Goal: Task Accomplishment & Management: Use online tool/utility

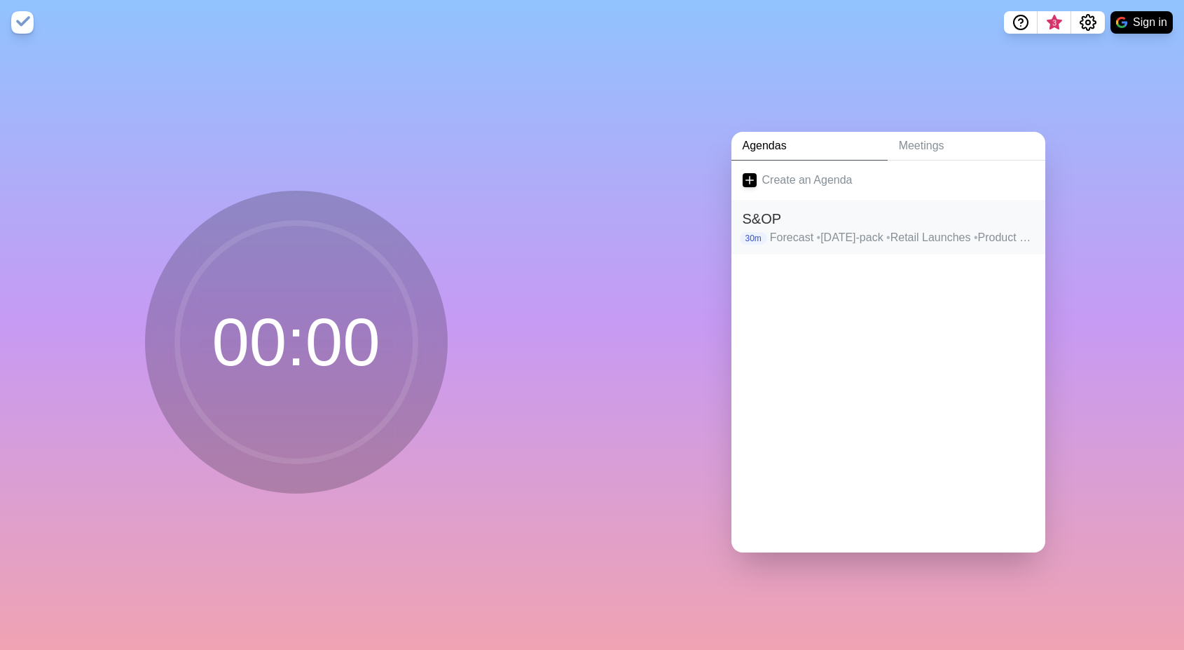
click at [807, 215] on h2 "S&OP" at bounding box center [889, 218] width 292 height 21
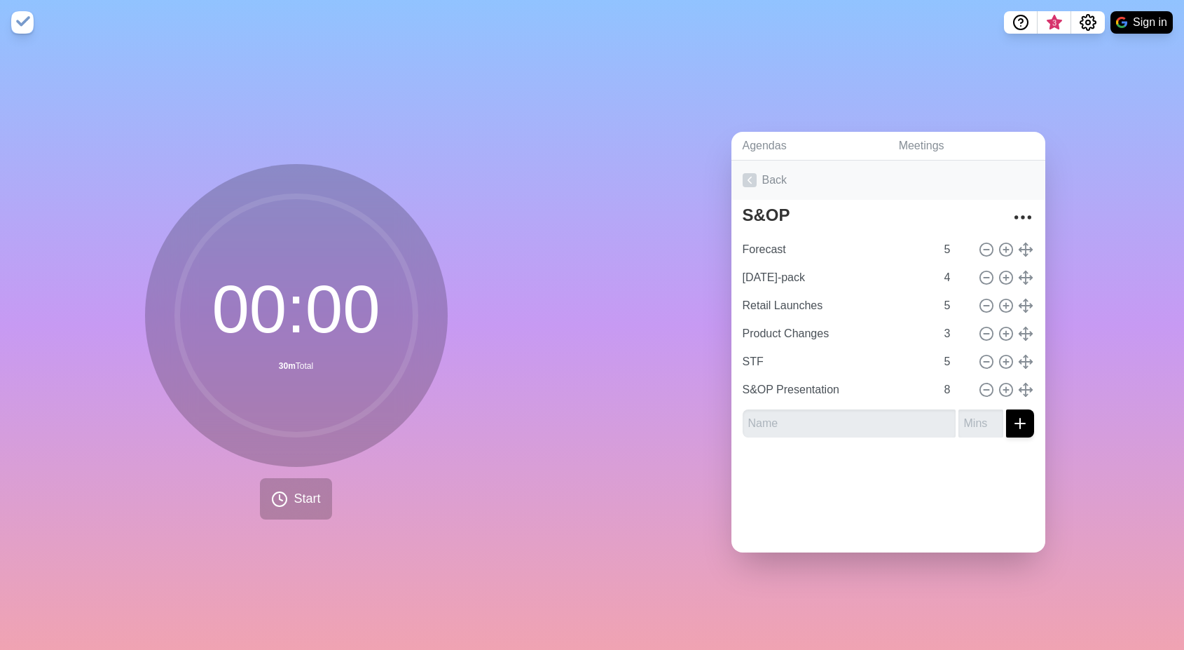
click at [769, 175] on link "Back" at bounding box center [889, 179] width 314 height 39
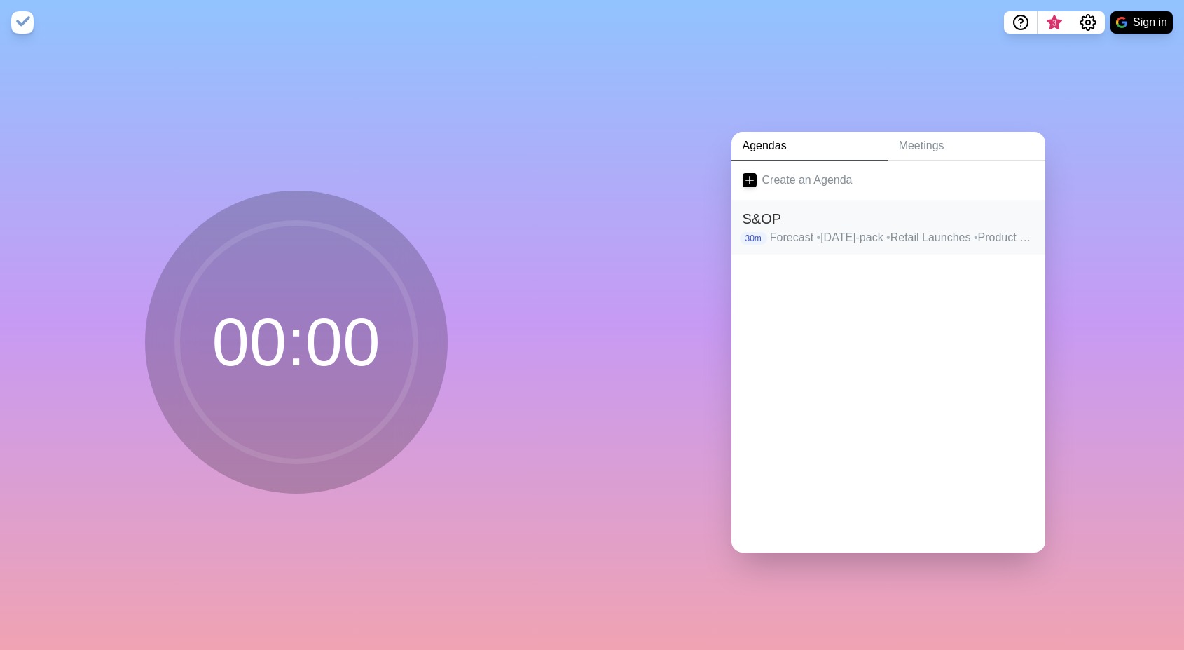
click at [772, 214] on h2 "S&OP" at bounding box center [889, 218] width 292 height 21
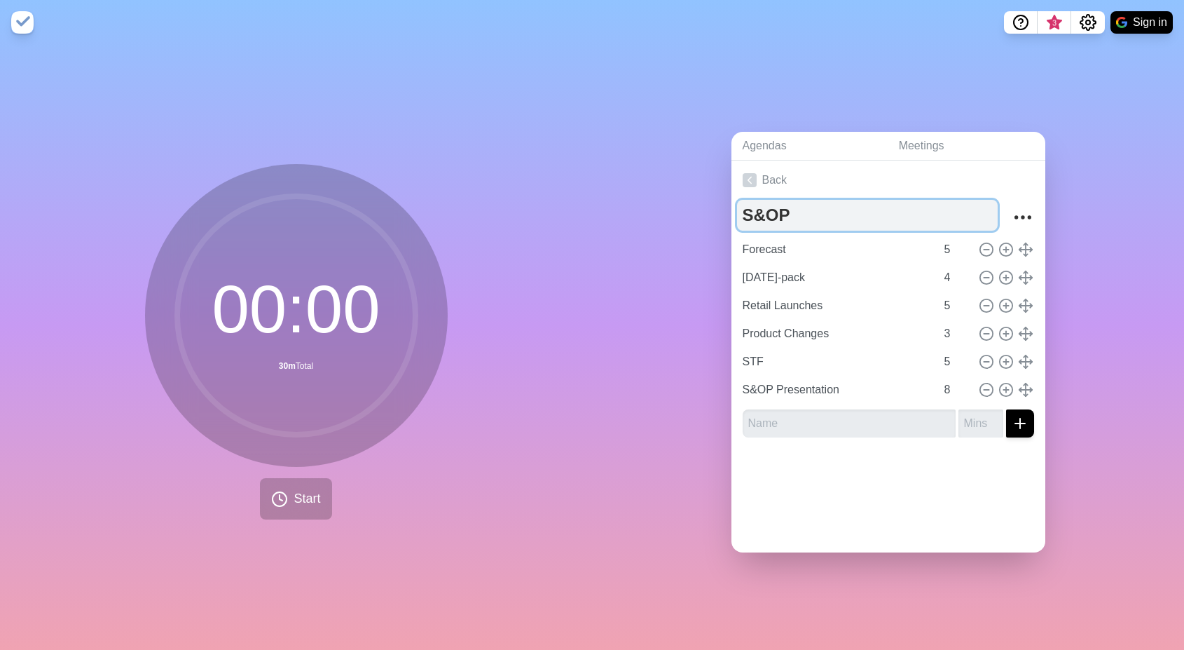
click at [790, 205] on textarea "S&OP" at bounding box center [867, 215] width 261 height 31
type textarea "S&OP - July"
click at [772, 177] on link "Back" at bounding box center [889, 179] width 314 height 39
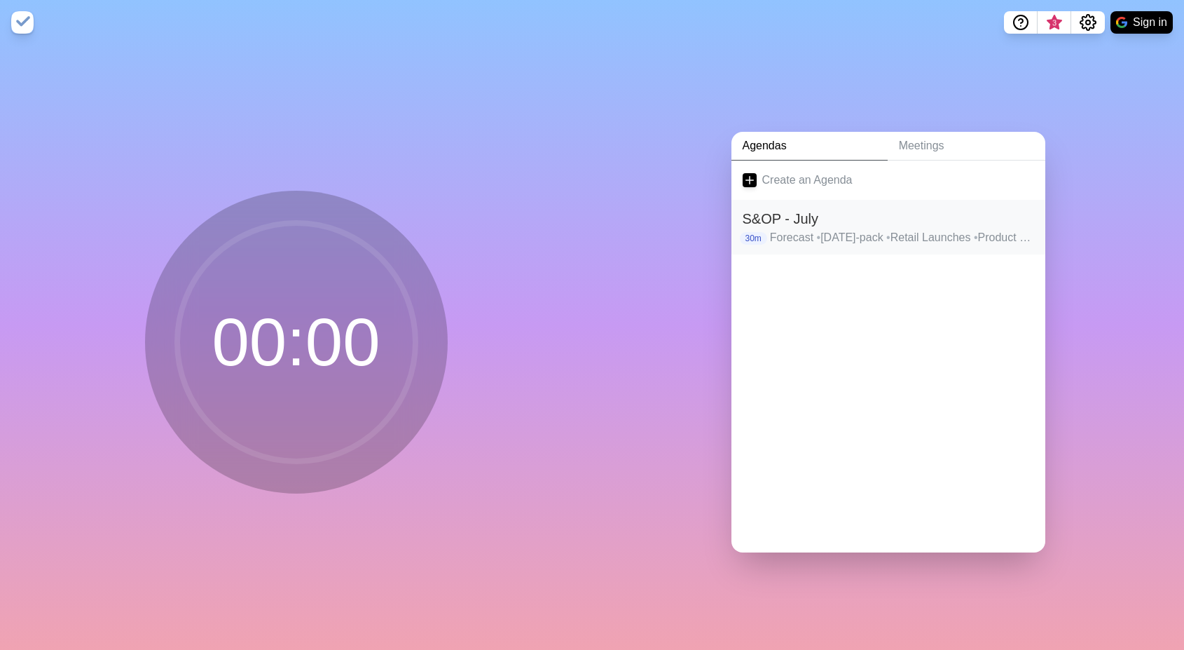
click at [779, 208] on h2 "S&OP - July" at bounding box center [889, 218] width 292 height 21
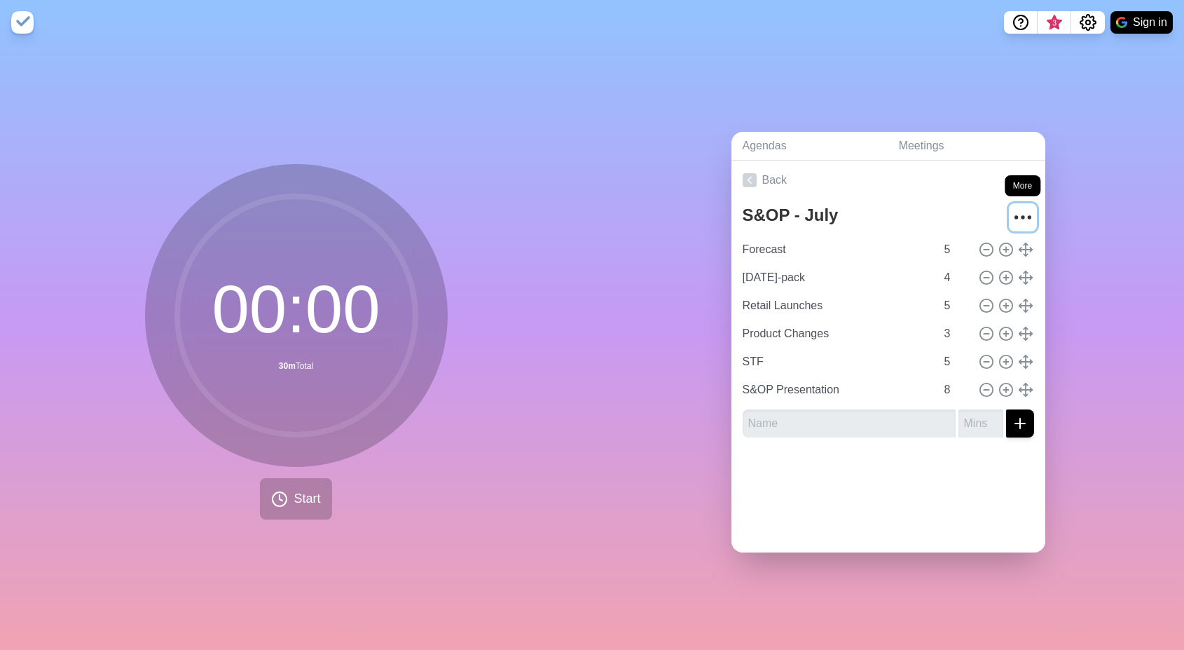
click at [1012, 210] on icon "More" at bounding box center [1023, 217] width 22 height 22
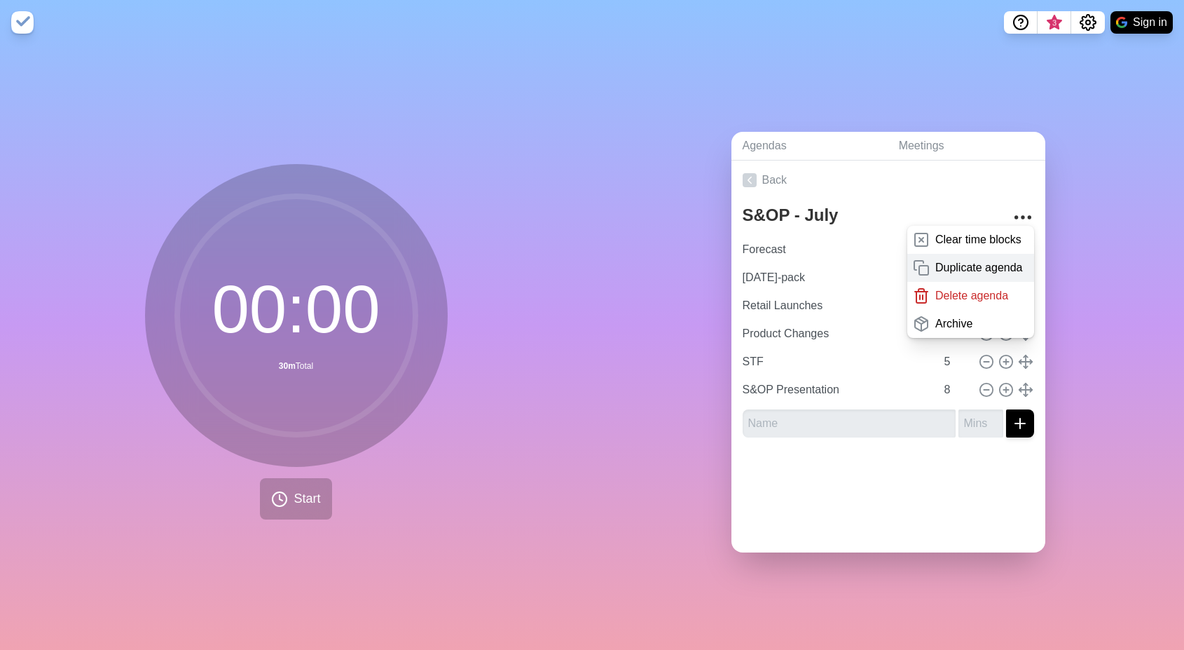
click at [973, 259] on p "Duplicate agenda" at bounding box center [980, 267] width 88 height 17
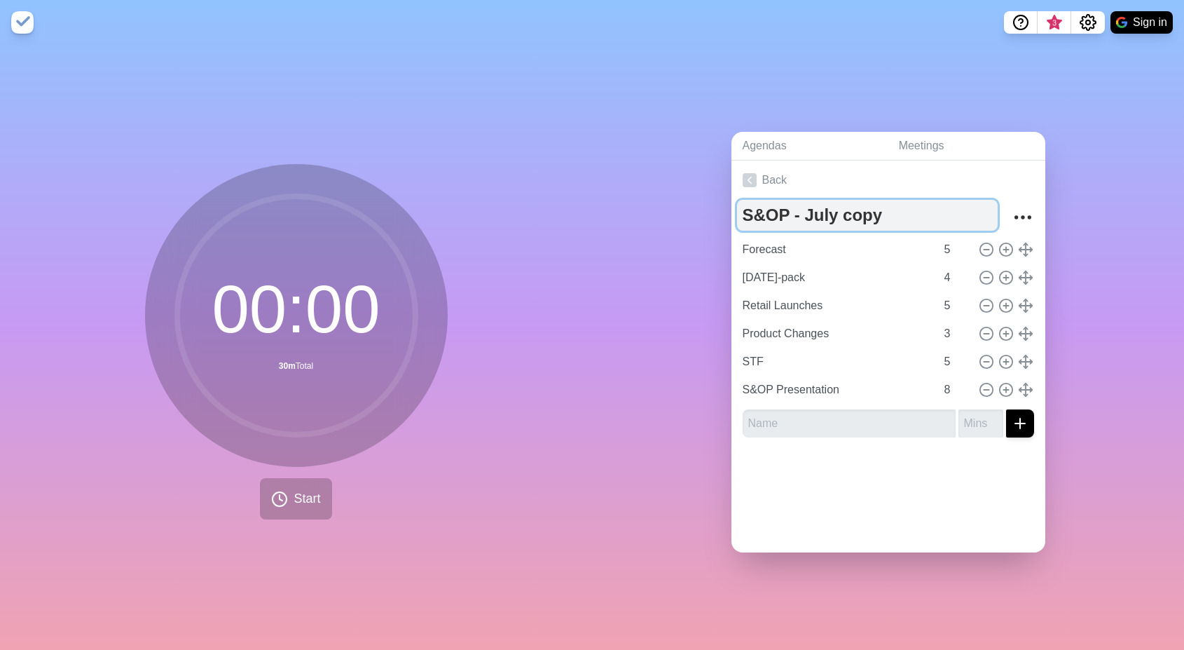
click at [805, 212] on textarea "S&OP - July copy" at bounding box center [867, 215] width 261 height 31
drag, startPoint x: 799, startPoint y: 214, endPoint x: 881, endPoint y: 206, distance: 82.4
click at [881, 206] on textarea "S&OP - July copy" at bounding box center [867, 215] width 261 height 31
type textarea "S&OP - August"
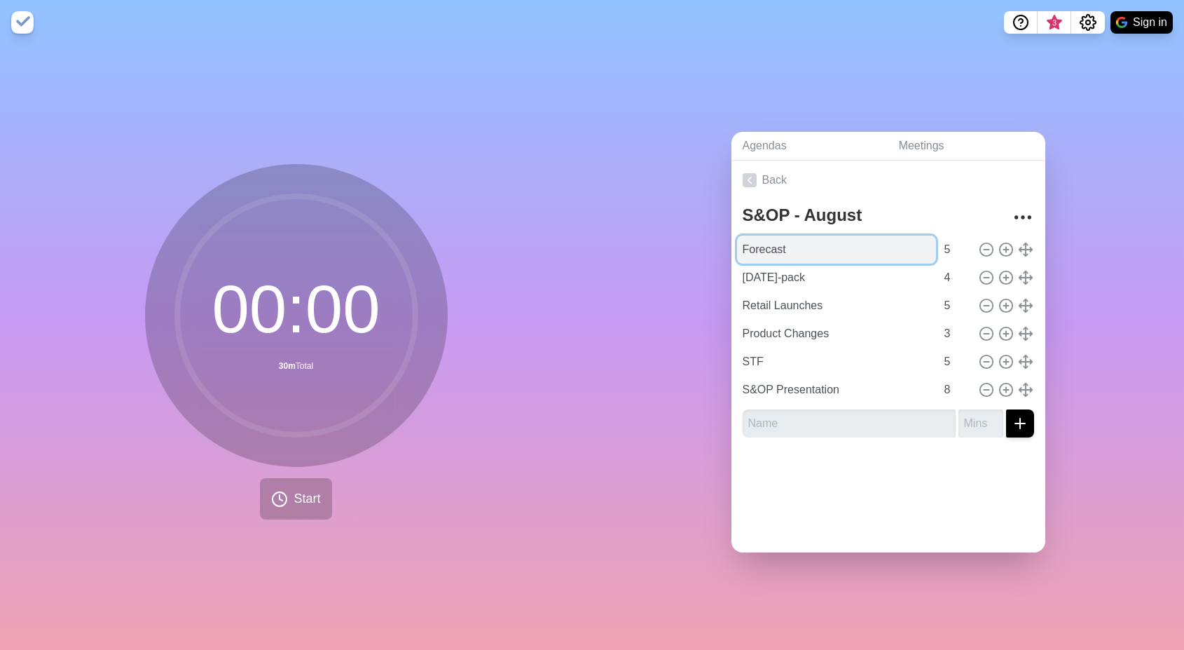
click at [767, 244] on input "Forecast" at bounding box center [836, 249] width 199 height 28
click at [767, 245] on input "Forecast" at bounding box center [836, 249] width 199 height 28
type input "July Performance"
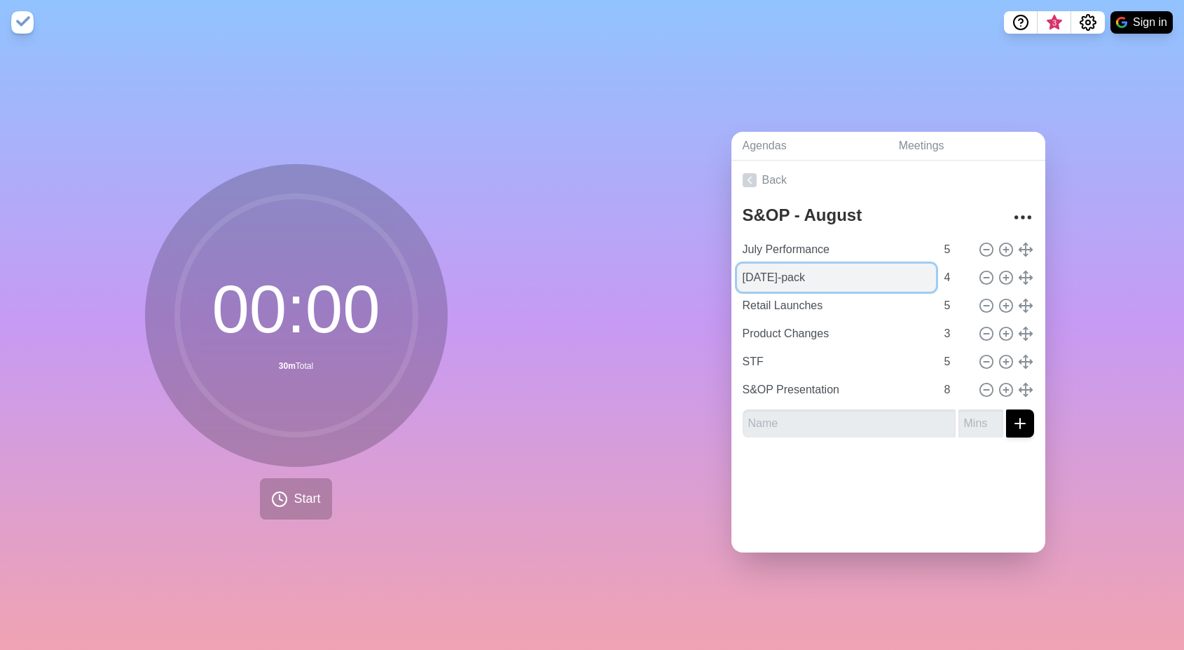
click at [785, 278] on input "[DATE]-pack" at bounding box center [836, 277] width 199 height 28
drag, startPoint x: 822, startPoint y: 271, endPoint x: 735, endPoint y: 269, distance: 86.9
click at [737, 269] on input "[DATE]-pack" at bounding box center [836, 277] width 199 height 28
type input "Forecast"
click at [758, 299] on input "Retail Launches" at bounding box center [836, 306] width 199 height 28
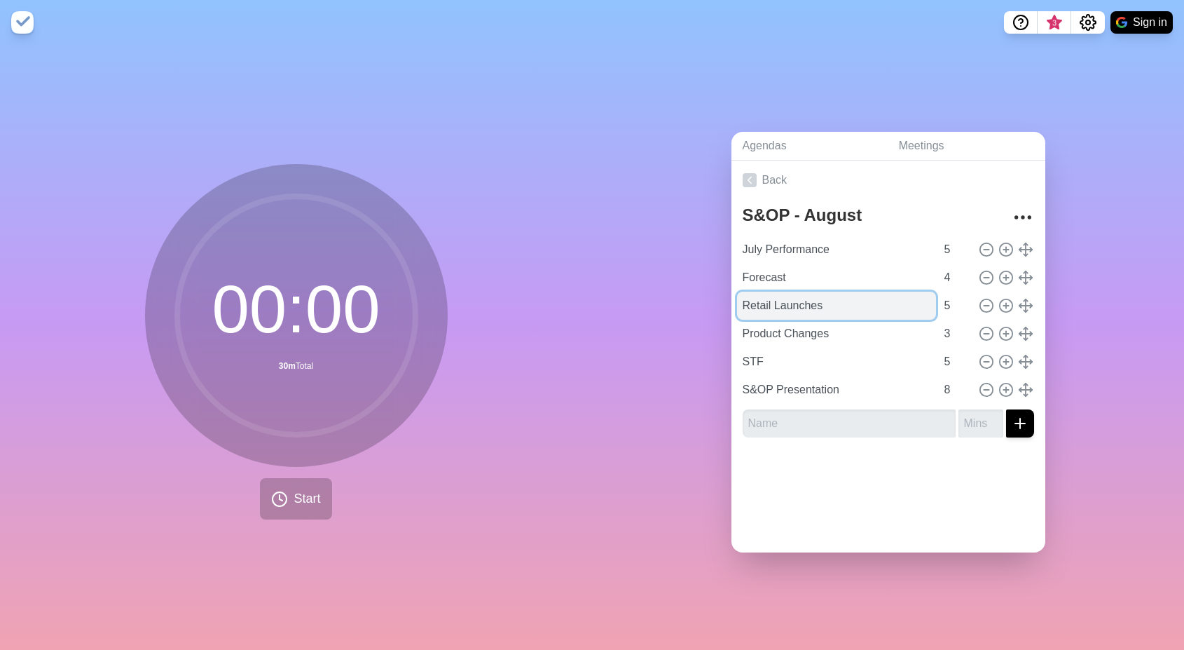
click at [758, 299] on input "Retail Launches" at bounding box center [836, 306] width 199 height 28
type input "3-packs"
click at [797, 324] on input "Product Changes" at bounding box center [836, 334] width 199 height 28
click at [797, 326] on input "Product Changes" at bounding box center [836, 334] width 199 height 28
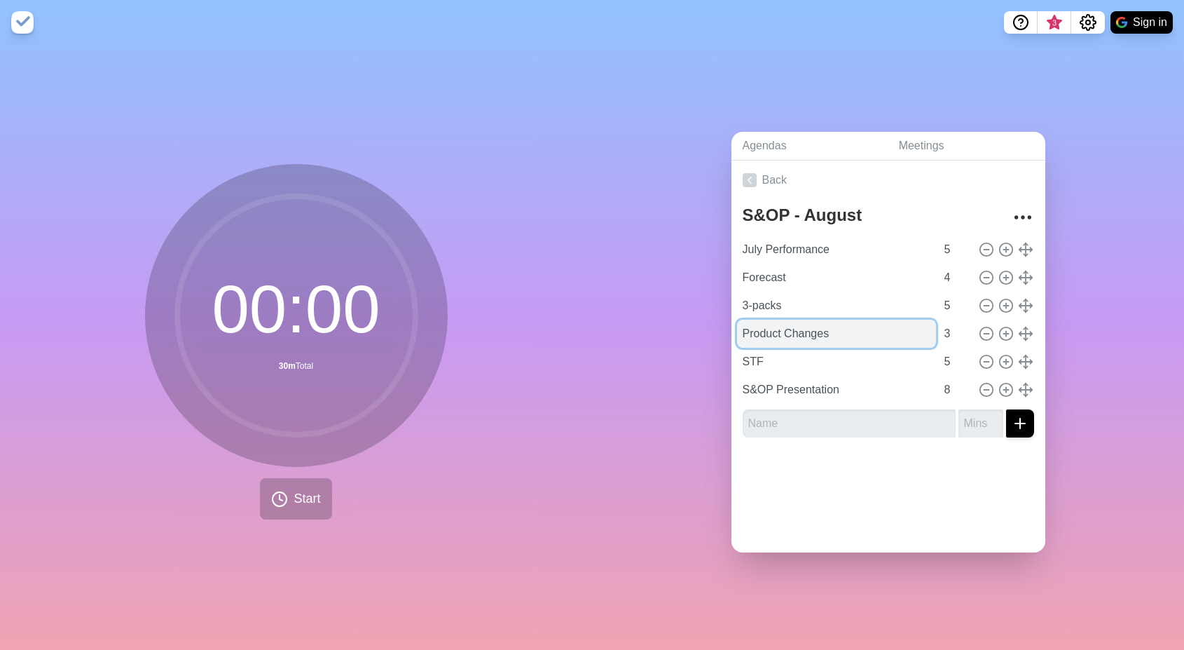
click at [797, 326] on input "Product Changes" at bounding box center [836, 334] width 199 height 28
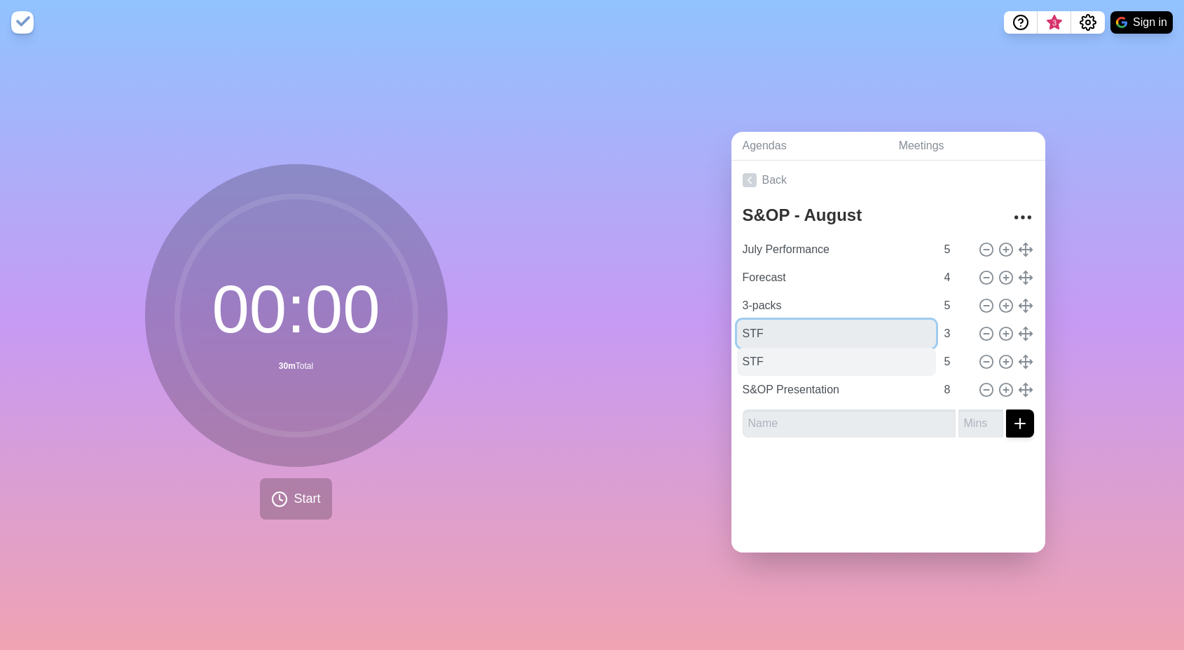
type input "STF"
click at [802, 358] on input "STF" at bounding box center [836, 362] width 199 height 28
drag, startPoint x: 802, startPoint y: 358, endPoint x: 703, endPoint y: 358, distance: 98.8
click at [703, 358] on div "Agendas Meetings Back S&OP - August July Performance 5 Forecast 4 3-packs 5 STF…" at bounding box center [888, 347] width 592 height 605
type input "Retail"
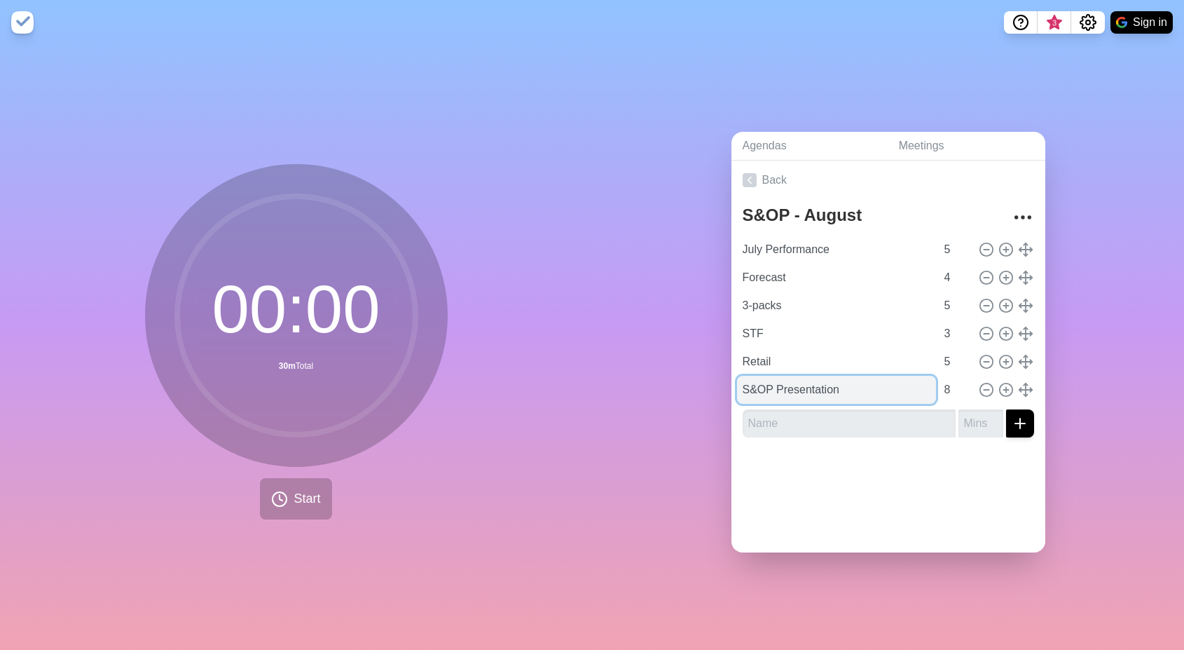
click at [758, 388] on input "S&OP Presentation" at bounding box center [836, 390] width 199 height 28
type input "MCF"
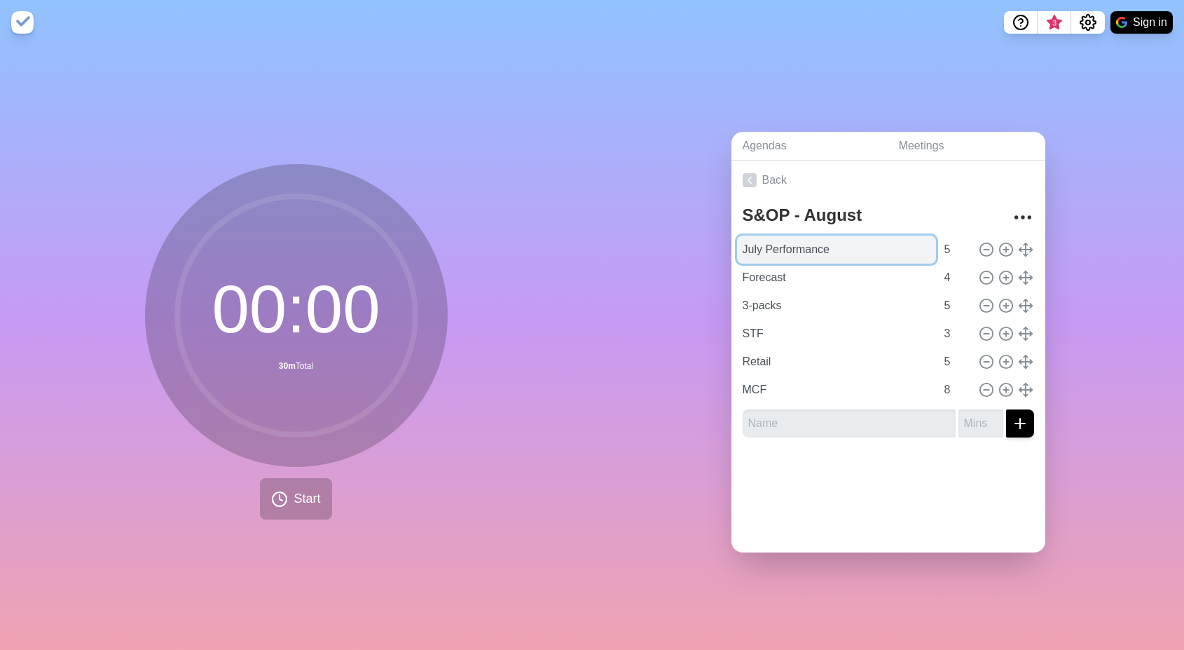
click at [863, 251] on input "July Performance" at bounding box center [836, 249] width 199 height 28
click at [939, 268] on input "4" at bounding box center [956, 277] width 34 height 28
type input "5"
click at [952, 266] on input "5" at bounding box center [956, 277] width 34 height 28
click at [951, 306] on input "4" at bounding box center [956, 306] width 34 height 28
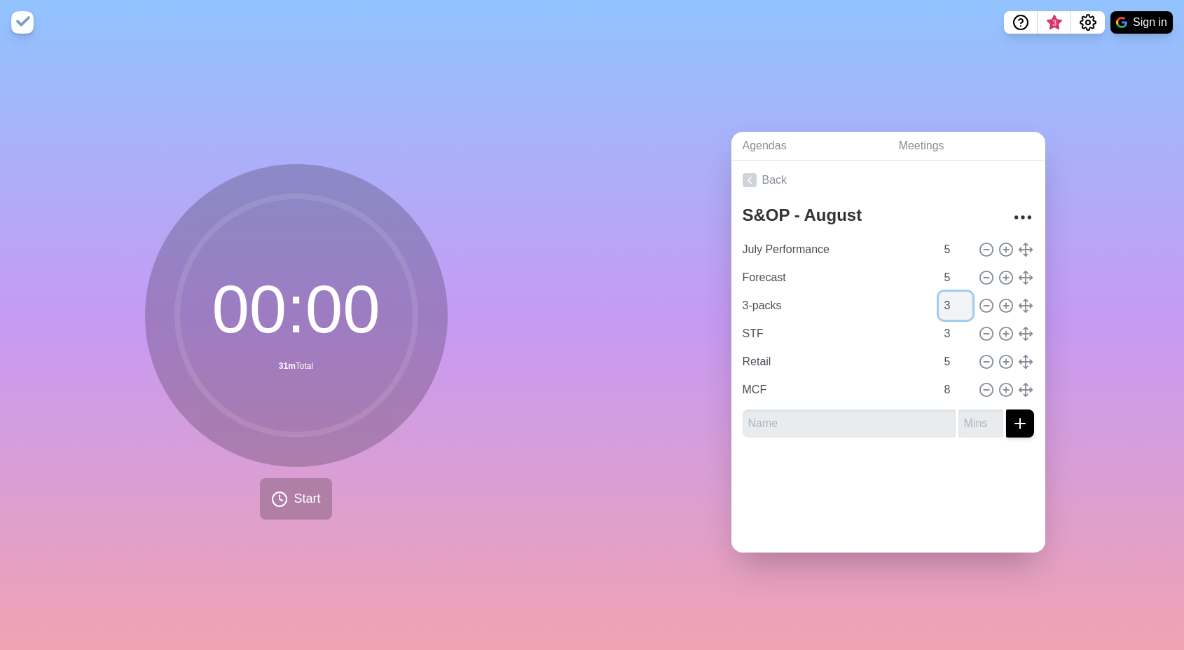
click at [951, 306] on input "3" at bounding box center [956, 306] width 34 height 28
type input "2"
click at [951, 306] on input "2" at bounding box center [956, 306] width 34 height 28
click at [939, 247] on input "5" at bounding box center [956, 249] width 34 height 28
type input "3"
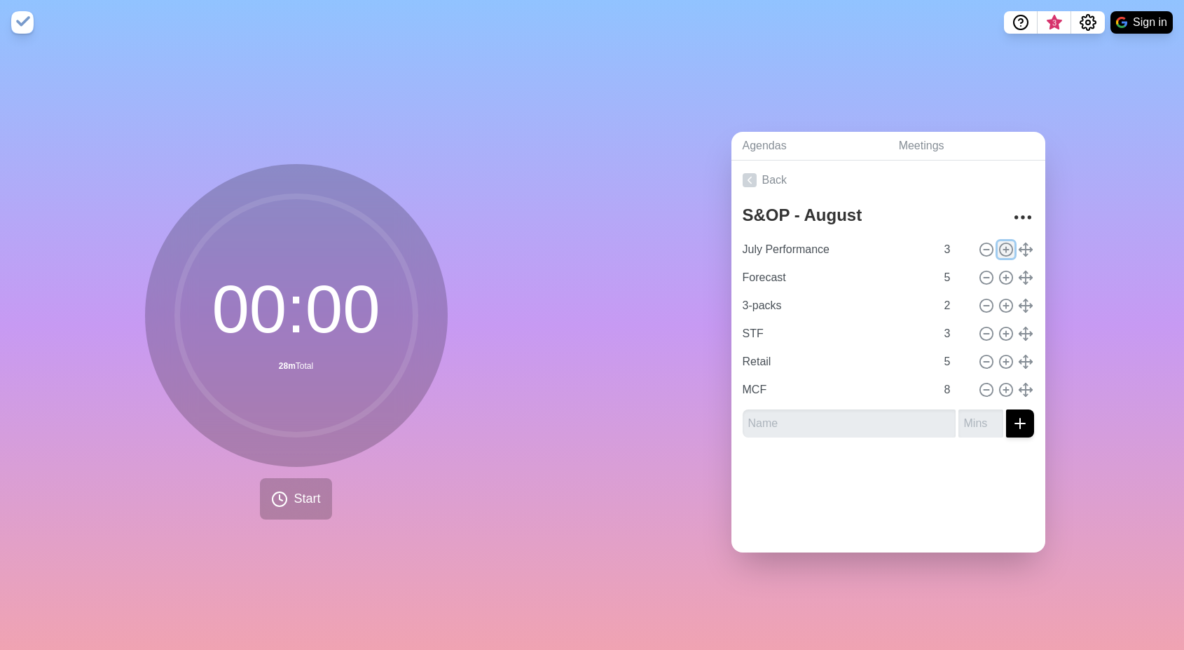
click at [1004, 249] on line at bounding box center [1006, 249] width 5 height 0
type input "July Performance"
type input "3"
type input "Forecast"
type input "5"
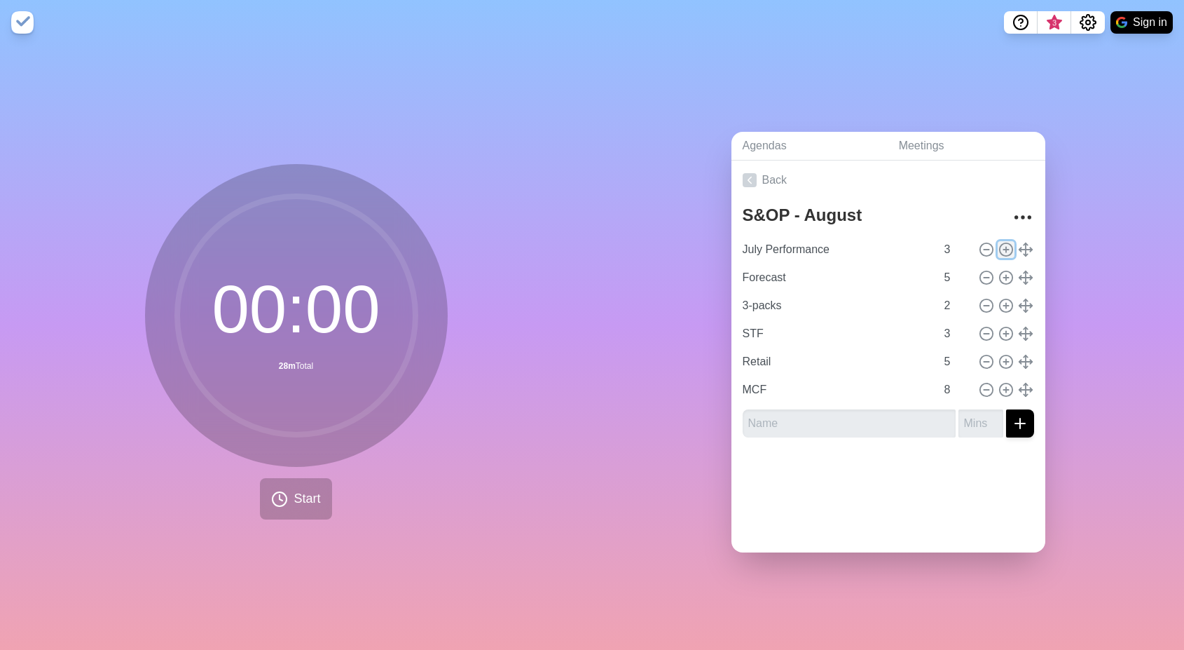
type input "3-packs"
type input "2"
type input "STF"
type input "3"
type input "Retail"
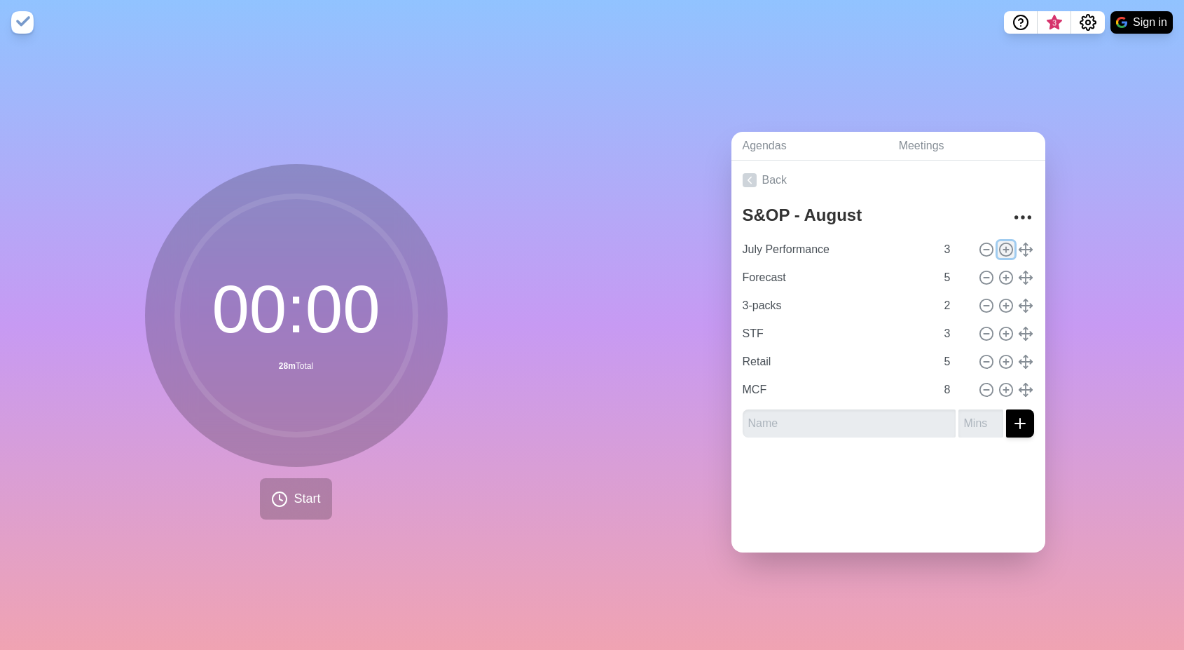
type input "5"
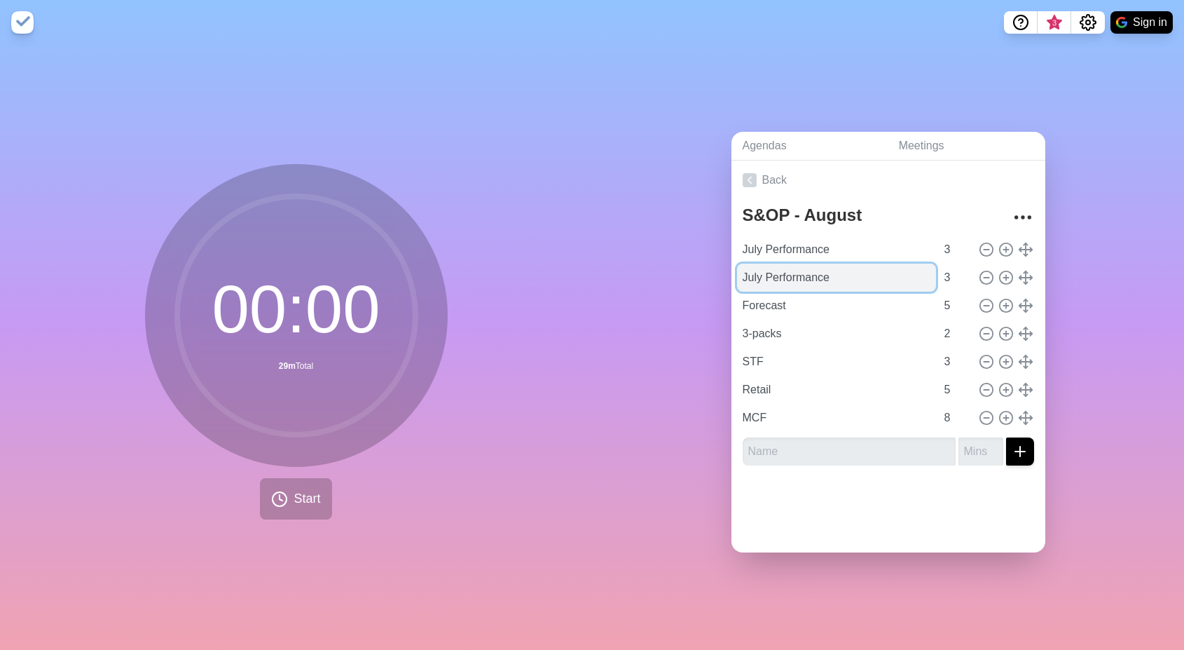
click at [863, 273] on input "July Performance" at bounding box center [836, 277] width 199 height 28
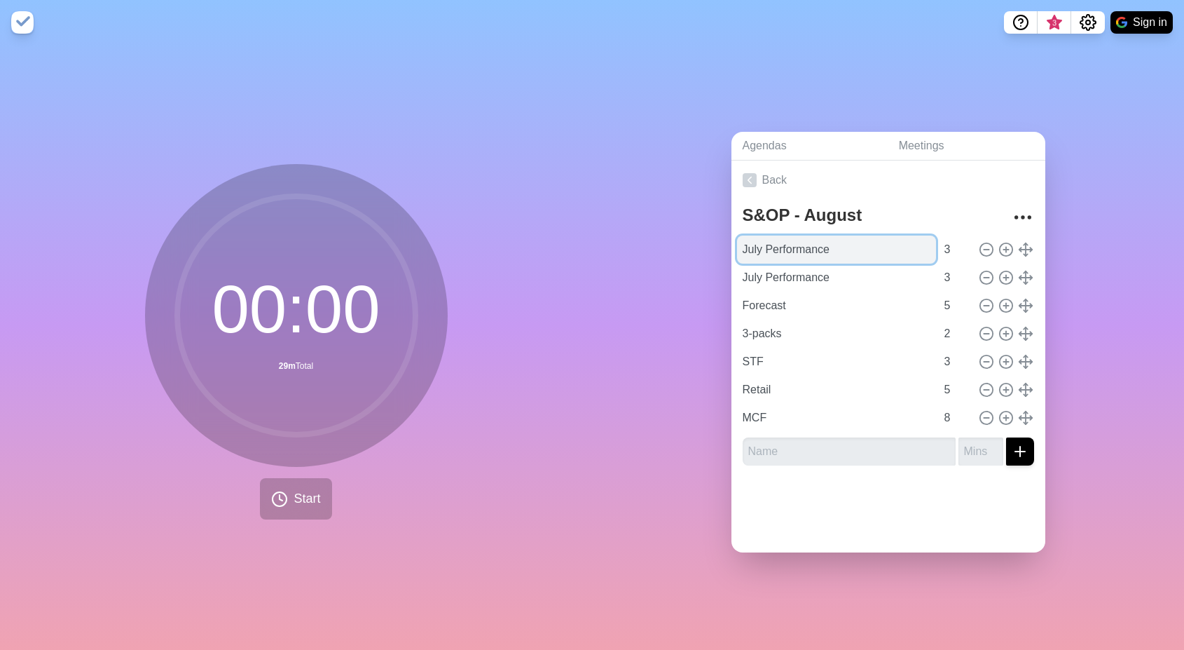
click at [807, 254] on input "July Performance" at bounding box center [836, 249] width 199 height 28
click at [807, 249] on input "July Performance" at bounding box center [836, 249] width 199 height 28
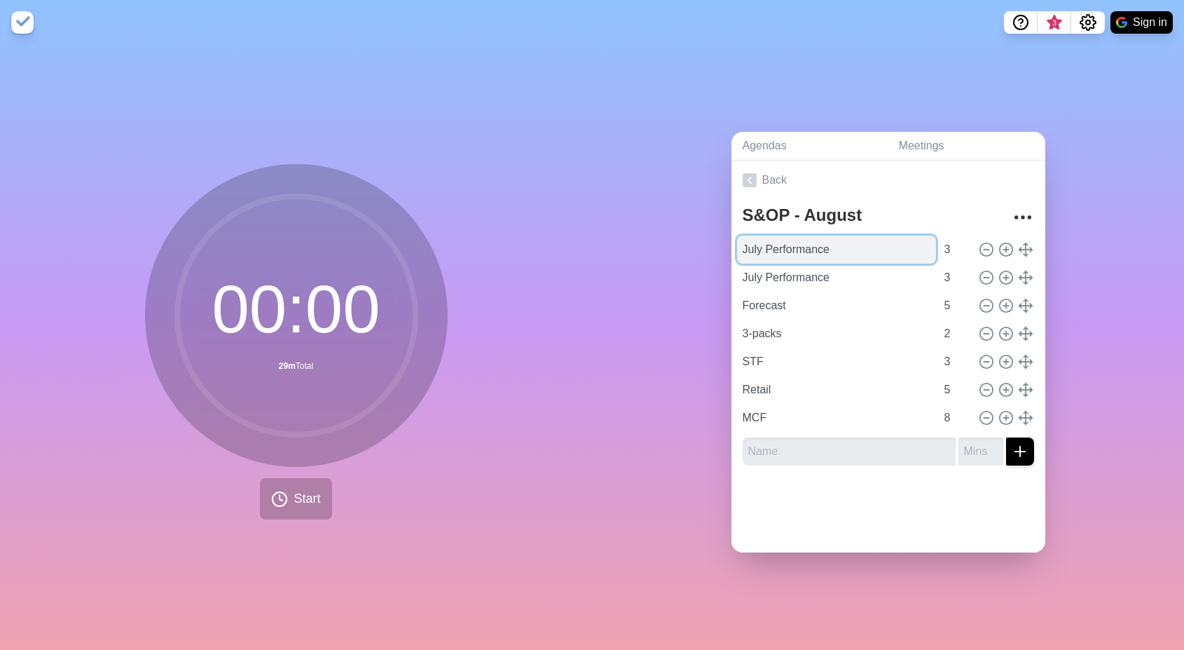
click at [807, 249] on input "July Performance" at bounding box center [836, 249] width 199 height 28
type input "Buffer"
click at [950, 248] on input "2" at bounding box center [956, 249] width 34 height 28
click at [950, 248] on input "1" at bounding box center [956, 249] width 34 height 28
type input "2"
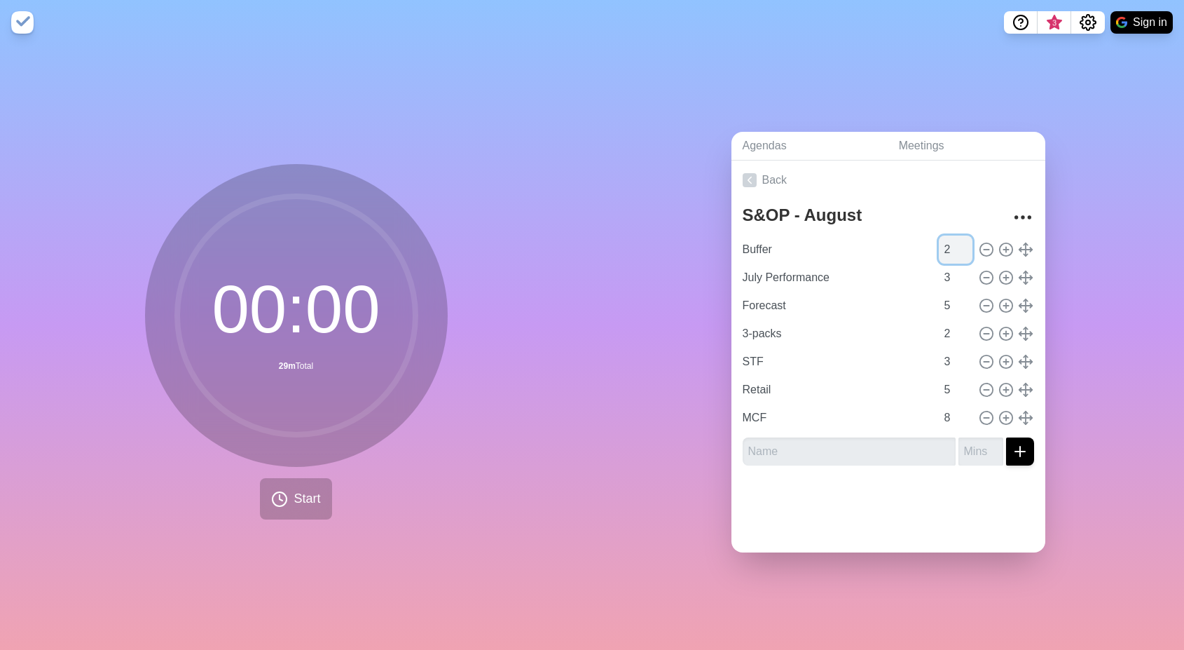
click at [950, 239] on input "2" at bounding box center [956, 249] width 34 height 28
click at [886, 507] on div at bounding box center [889, 505] width 314 height 56
click at [950, 418] on input "7" at bounding box center [956, 418] width 34 height 28
click at [950, 418] on input "6" at bounding box center [956, 418] width 34 height 28
click at [950, 418] on input "5" at bounding box center [956, 418] width 34 height 28
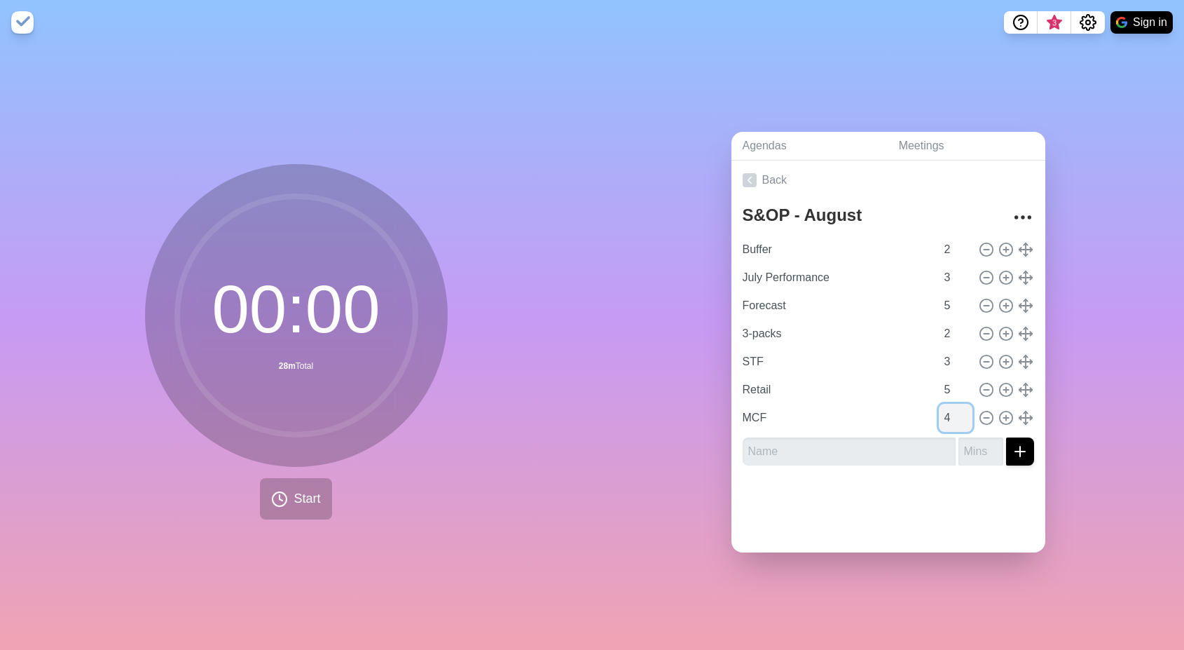
click at [950, 418] on input "4" at bounding box center [956, 418] width 34 height 28
type input "3"
click at [950, 418] on input "3" at bounding box center [956, 418] width 34 height 28
click at [951, 350] on input "4" at bounding box center [956, 362] width 34 height 28
click at [951, 350] on input "5" at bounding box center [956, 362] width 34 height 28
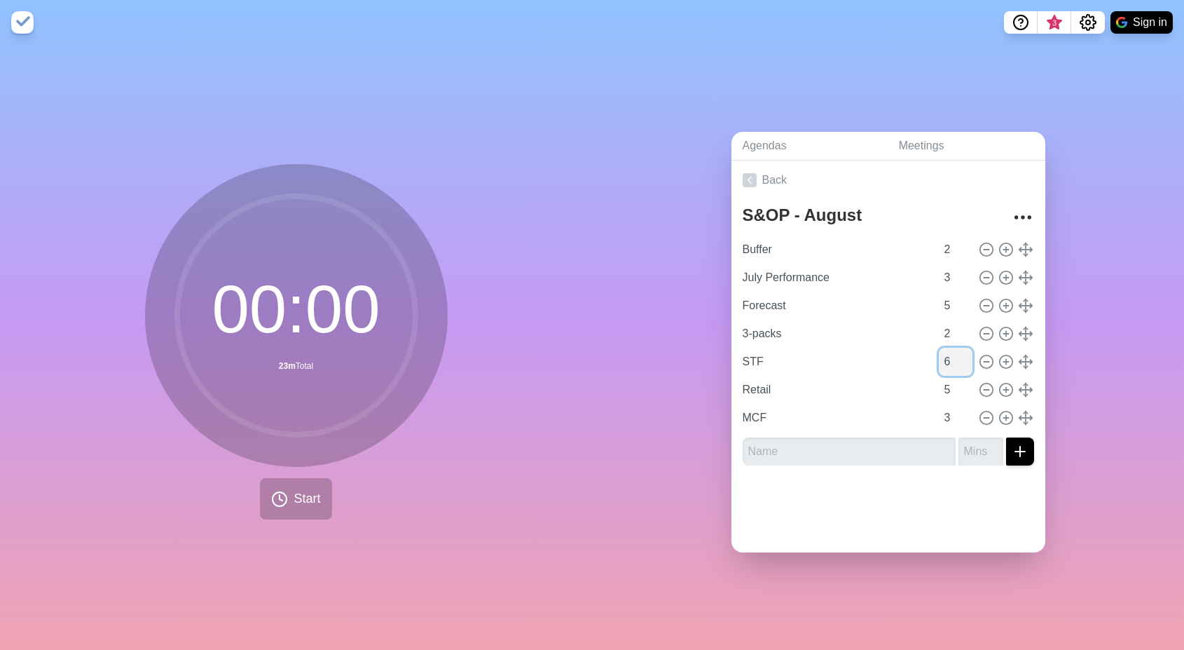
click at [951, 350] on input "6" at bounding box center [956, 362] width 34 height 28
click at [951, 350] on input "7" at bounding box center [956, 362] width 34 height 28
click at [951, 350] on input "8" at bounding box center [956, 362] width 34 height 28
click at [951, 350] on input "9" at bounding box center [956, 362] width 34 height 28
type input "10"
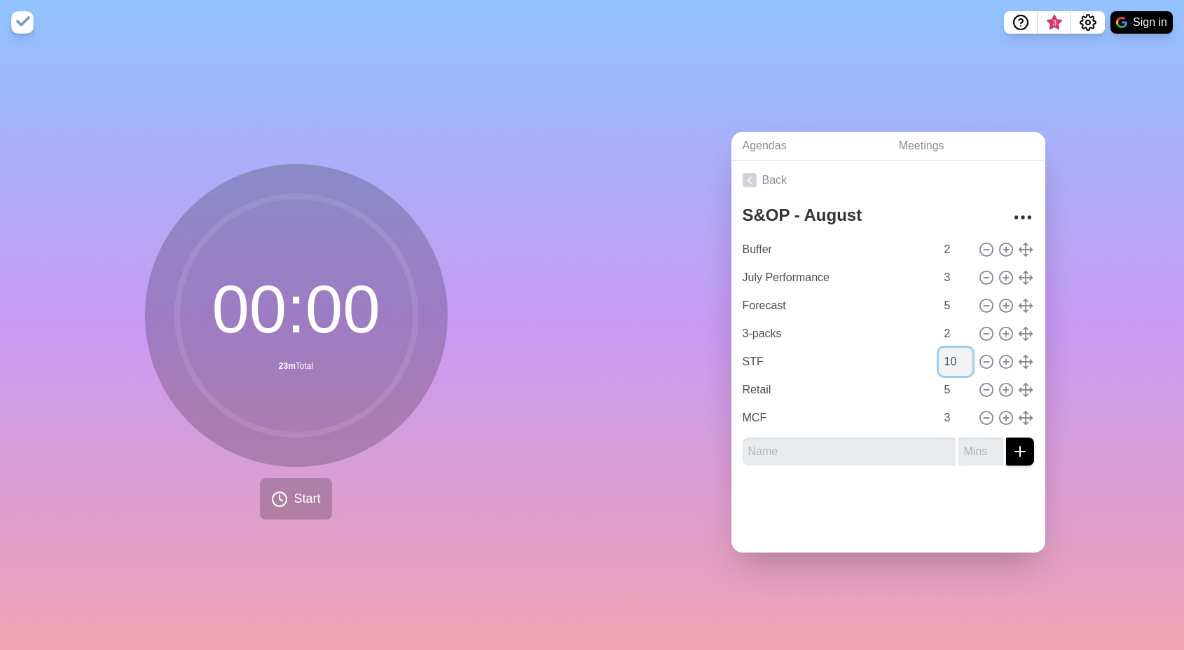
click at [951, 350] on input "10" at bounding box center [956, 362] width 34 height 28
click at [842, 494] on div at bounding box center [889, 505] width 314 height 56
click at [787, 177] on link "Back" at bounding box center [889, 179] width 314 height 39
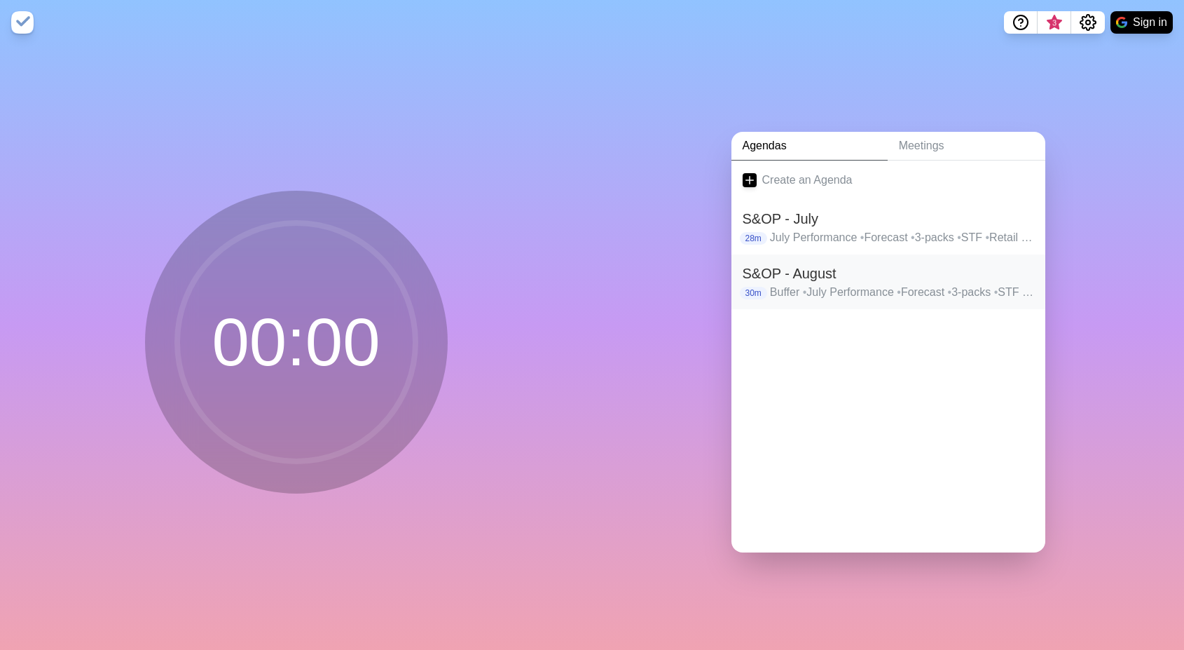
click at [859, 270] on h2 "S&OP - August" at bounding box center [889, 273] width 292 height 21
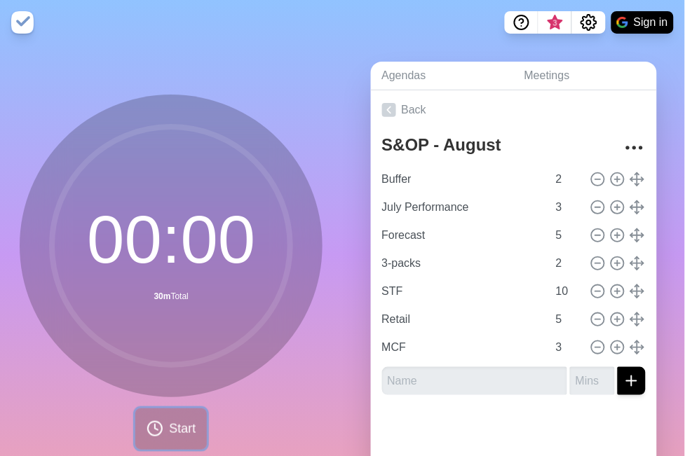
click at [174, 437] on span "Start" at bounding box center [182, 429] width 27 height 19
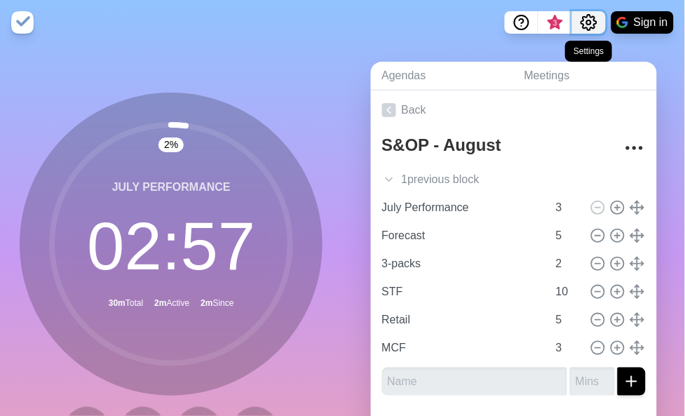
click at [590, 21] on circle "Settings" at bounding box center [589, 22] width 4 height 4
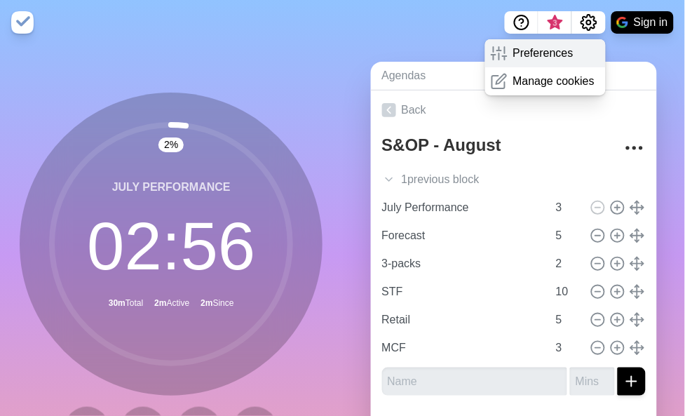
click at [549, 52] on p "Preferences" at bounding box center [543, 53] width 60 height 17
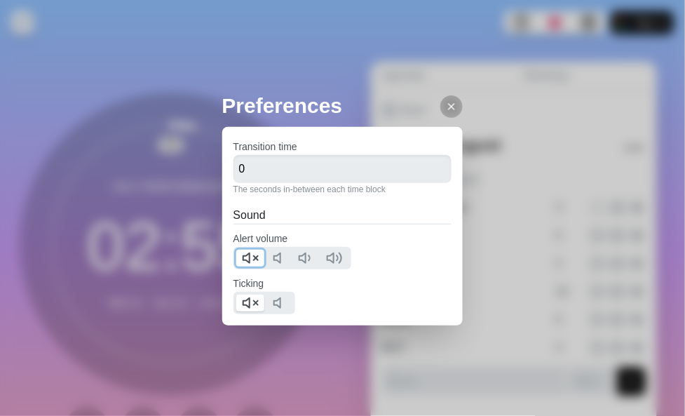
click at [251, 258] on icon at bounding box center [250, 257] width 17 height 17
click at [246, 303] on polygon at bounding box center [246, 303] width 6 height 10
click at [149, 205] on div "Preferences Transition time 0 The seconds in-between each time block Sound Aler…" at bounding box center [342, 208] width 685 height 416
